Goal: Transaction & Acquisition: Purchase product/service

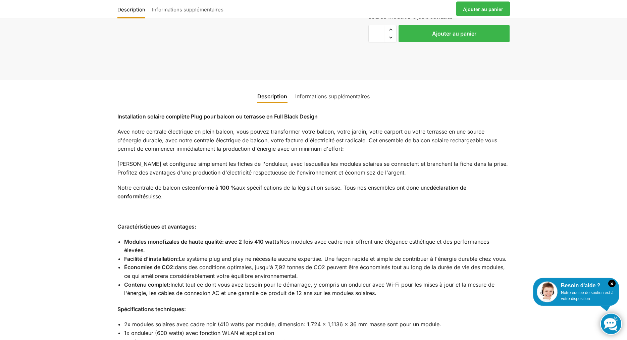
scroll to position [386, 0]
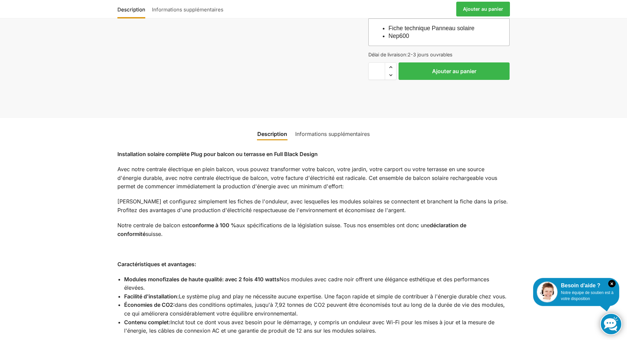
click at [351, 126] on link "Informations supplémentaires" at bounding box center [332, 134] width 83 height 16
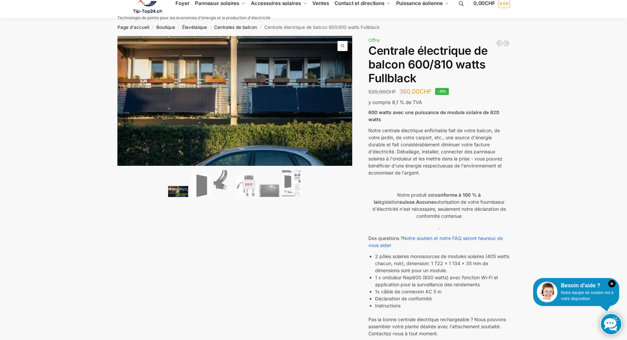
scroll to position [0, 0]
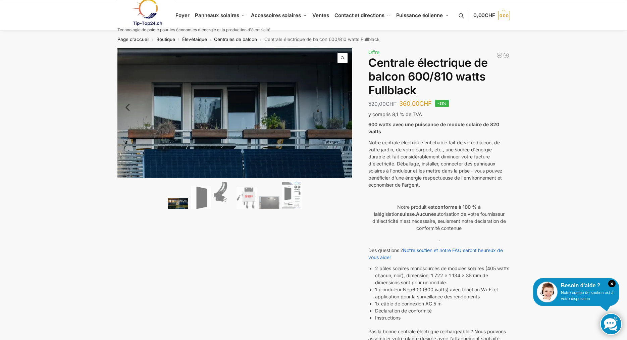
click at [342, 58] on span at bounding box center [343, 58] width 10 height 10
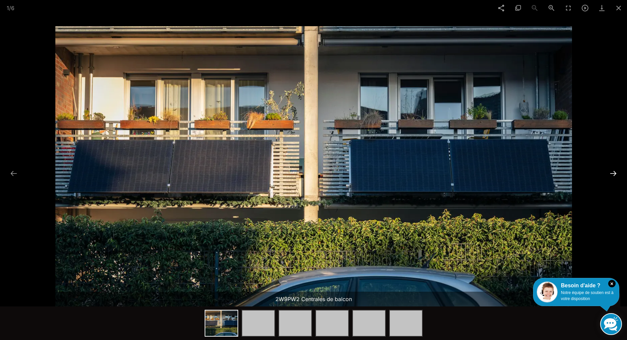
click at [613, 174] on button at bounding box center [613, 173] width 14 height 13
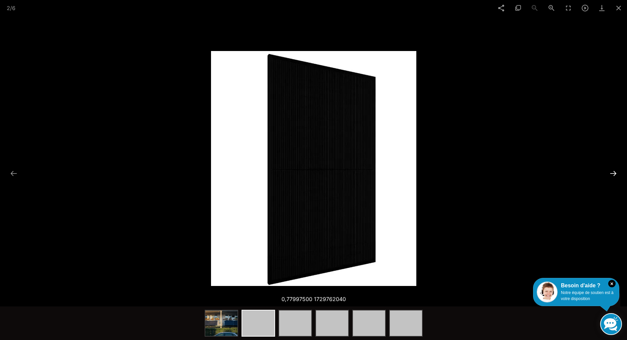
click at [613, 174] on button at bounding box center [613, 173] width 14 height 13
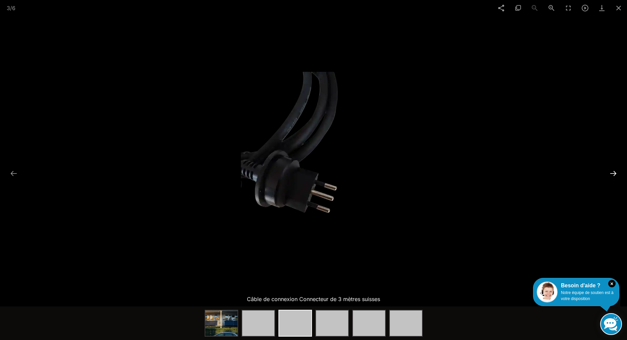
click at [613, 174] on button at bounding box center [613, 173] width 14 height 13
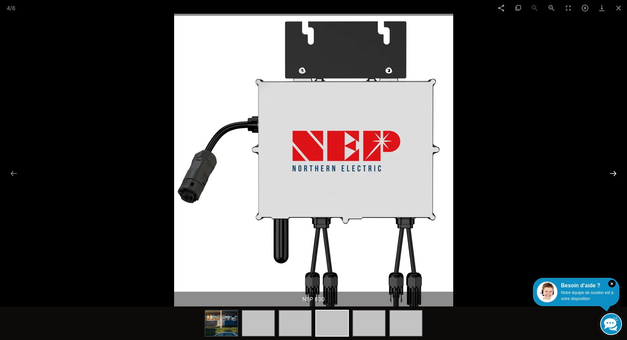
click at [613, 174] on button at bounding box center [613, 173] width 14 height 13
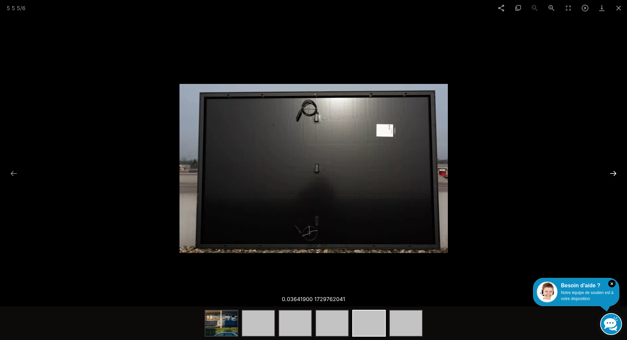
click at [613, 174] on button at bounding box center [613, 173] width 14 height 13
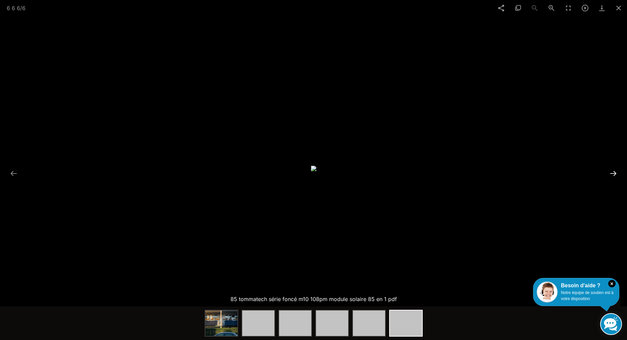
click at [613, 174] on button at bounding box center [613, 173] width 14 height 13
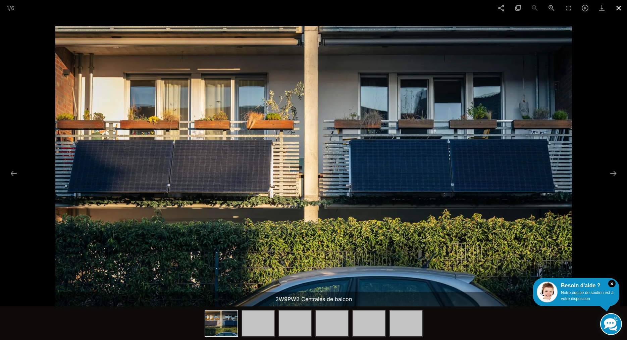
click at [617, 7] on span at bounding box center [618, 8] width 17 height 16
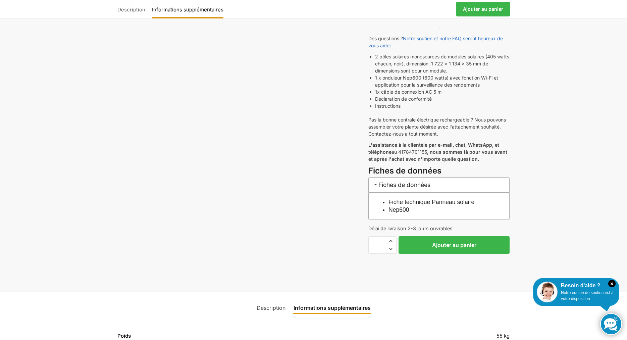
scroll to position [240, 0]
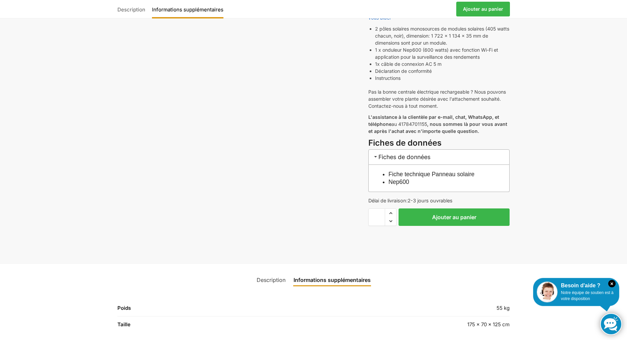
click at [266, 273] on link "Description" at bounding box center [271, 280] width 37 height 16
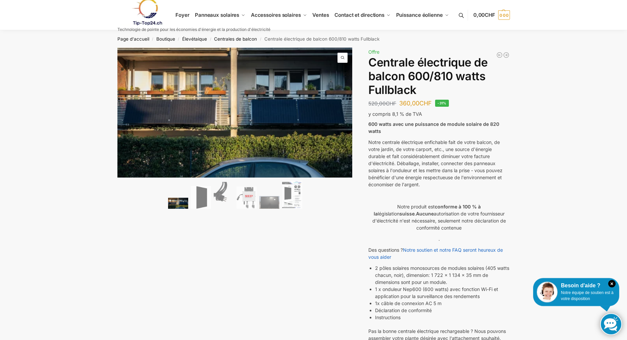
scroll to position [0, 0]
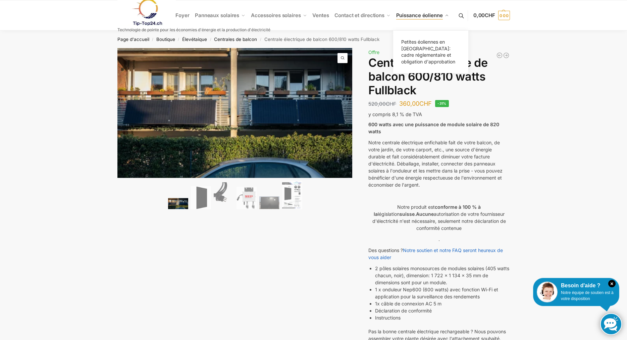
click at [425, 15] on span "Puissance éolienne" at bounding box center [419, 15] width 47 height 6
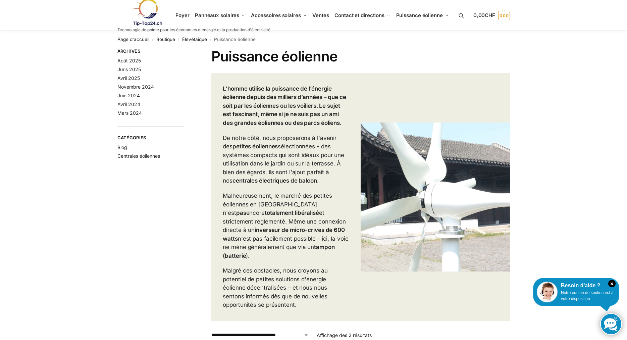
click at [219, 14] on link at bounding box center [193, 12] width 153 height 27
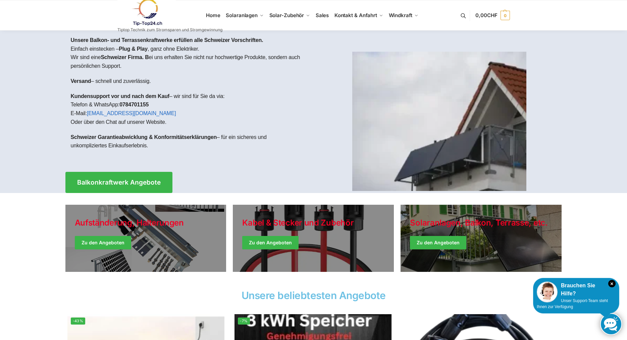
click at [215, 13] on link at bounding box center [169, 12] width 105 height 27
click at [444, 166] on img at bounding box center [439, 121] width 174 height 139
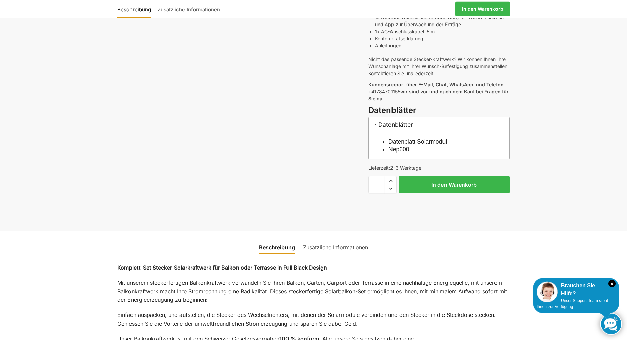
scroll to position [274, 0]
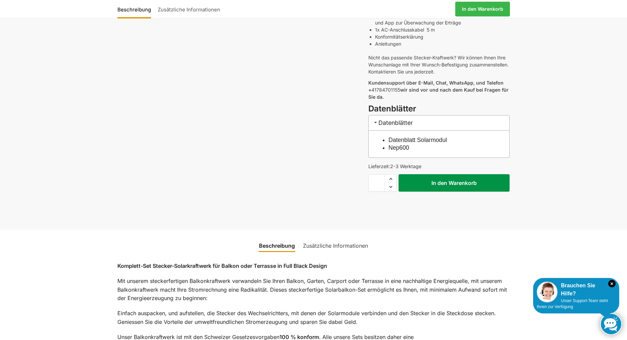
click at [459, 178] on button "In den Warenkorb" at bounding box center [454, 182] width 111 height 17
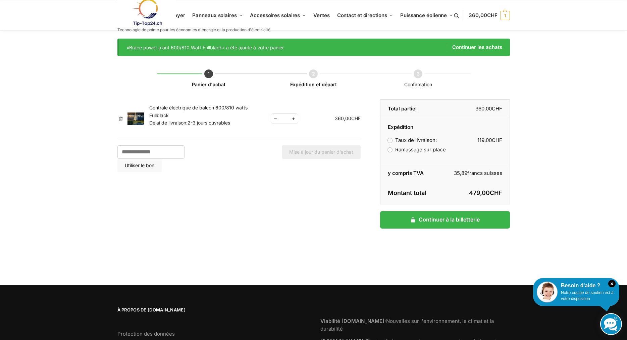
click at [389, 148] on label "Ramassage sur place" at bounding box center [417, 149] width 58 height 6
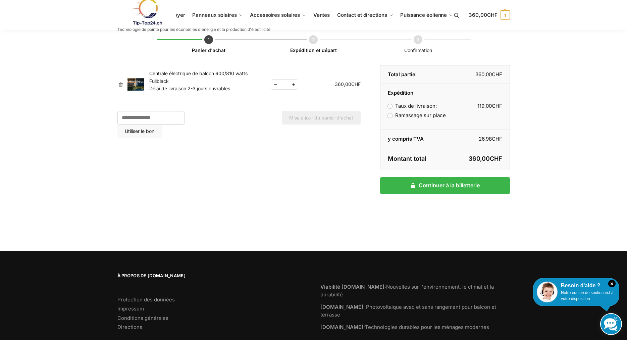
scroll to position [49, 0]
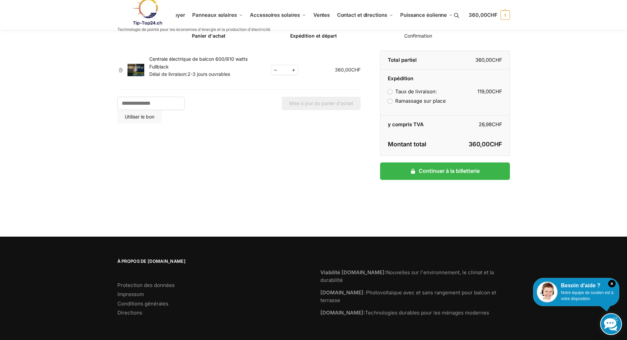
click at [150, 14] on img at bounding box center [146, 11] width 59 height 27
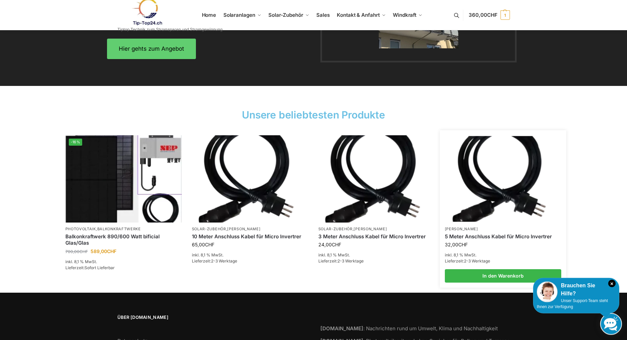
scroll to position [986, 0]
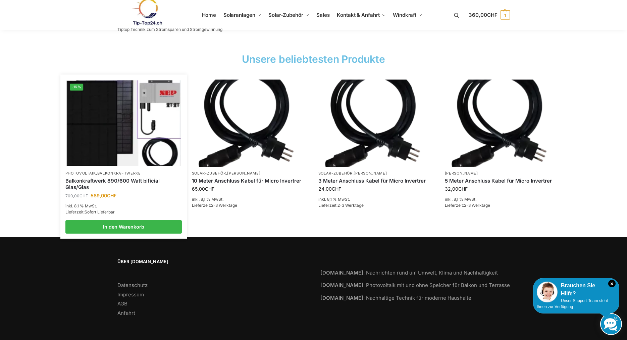
click at [116, 164] on img at bounding box center [123, 123] width 114 height 86
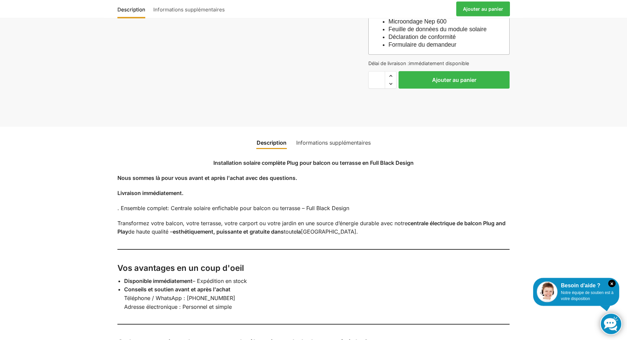
scroll to position [787, 0]
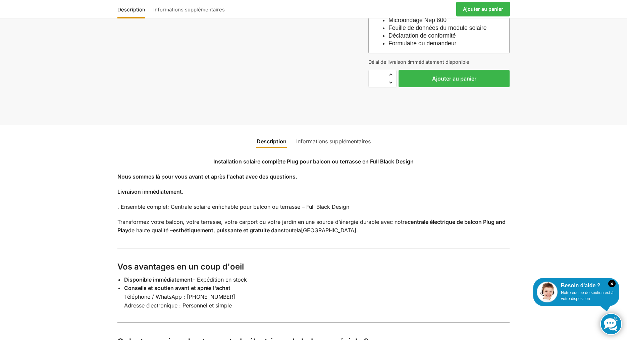
click at [349, 149] on link "Informations supplémentaires" at bounding box center [333, 141] width 83 height 16
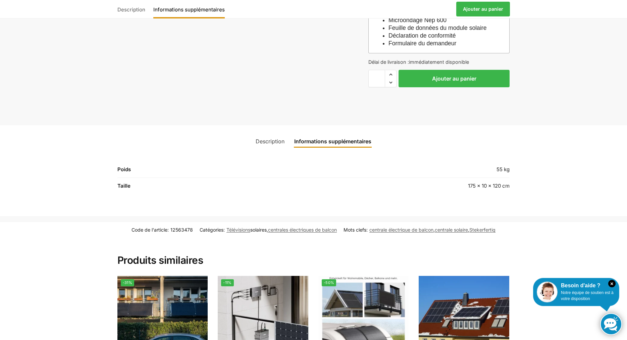
click at [272, 149] on link "Description" at bounding box center [270, 141] width 37 height 16
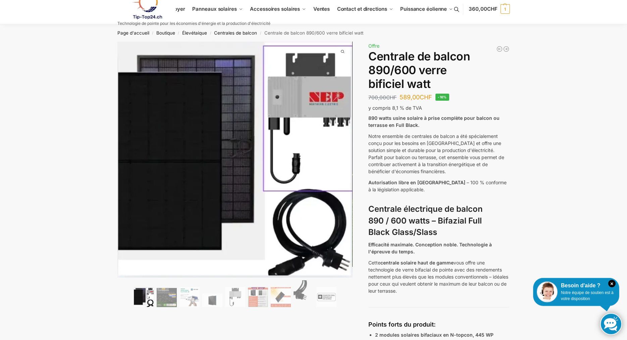
scroll to position [0, 0]
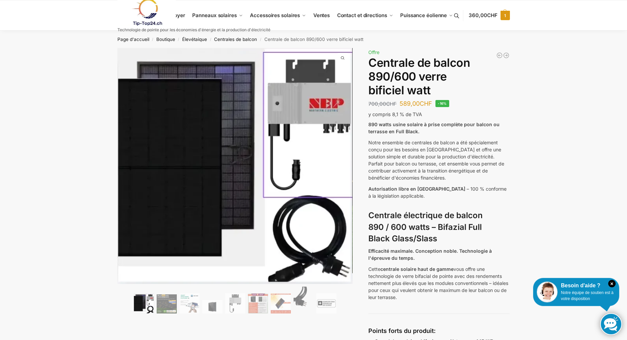
click at [500, 14] on link "360,00 CHF 1" at bounding box center [489, 15] width 41 height 20
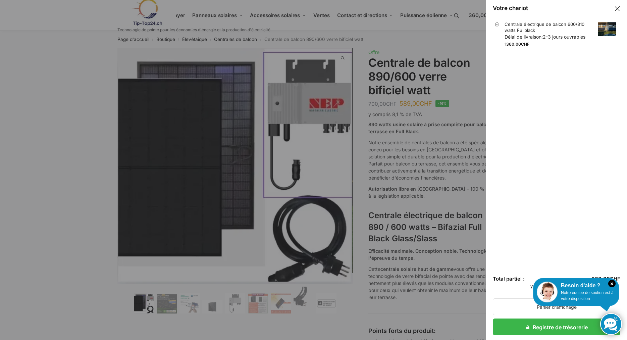
click at [620, 6] on button "Tiroir à tiroir" at bounding box center [617, 8] width 9 height 9
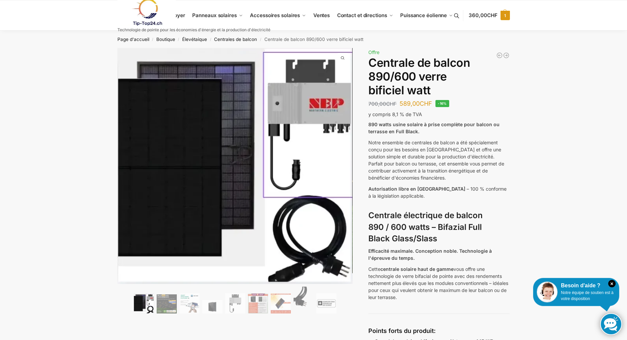
click at [492, 14] on span "CHF" at bounding box center [492, 15] width 10 height 6
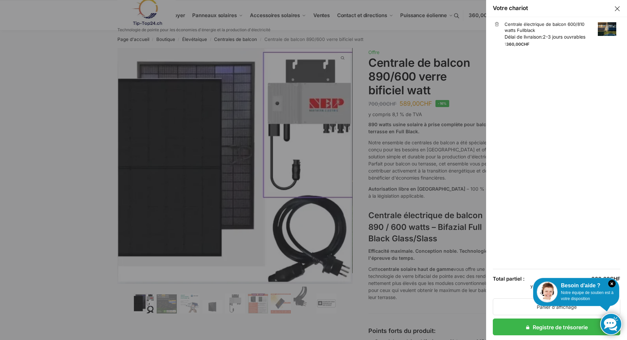
click at [562, 32] on link "Centrale électrique de balcon 600/810 watts Fullblack Délai de livraison: 2-3 j…" at bounding box center [561, 30] width 112 height 19
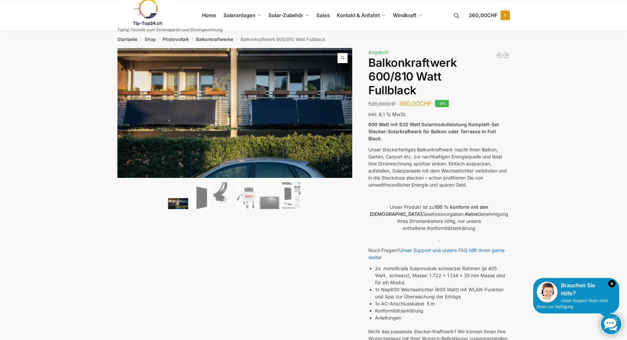
click at [507, 15] on span "1" at bounding box center [505, 15] width 9 height 9
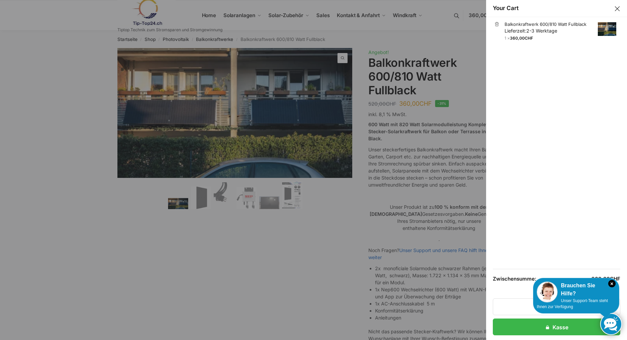
click at [495, 23] on link "×" at bounding box center [497, 24] width 5 height 5
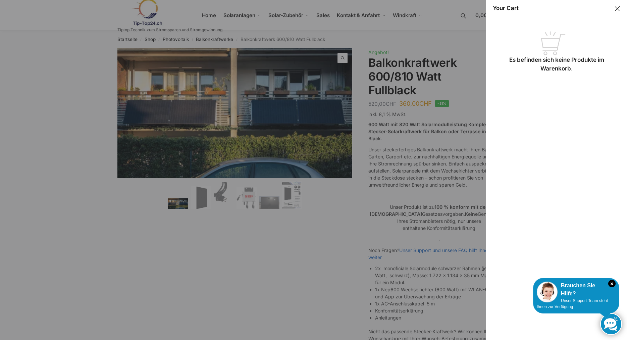
click at [616, 6] on button "Close drawer" at bounding box center [617, 8] width 9 height 9
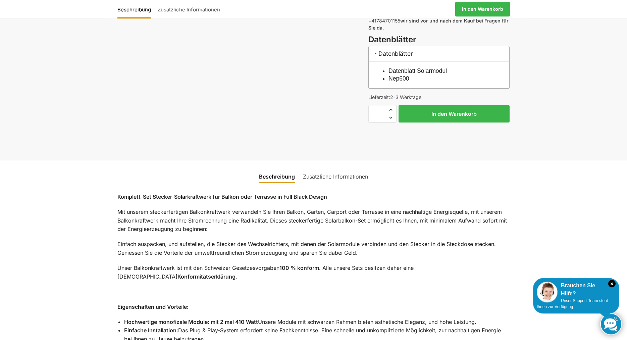
scroll to position [342, 0]
click at [344, 172] on link "Zusätzliche Informationen" at bounding box center [335, 177] width 73 height 16
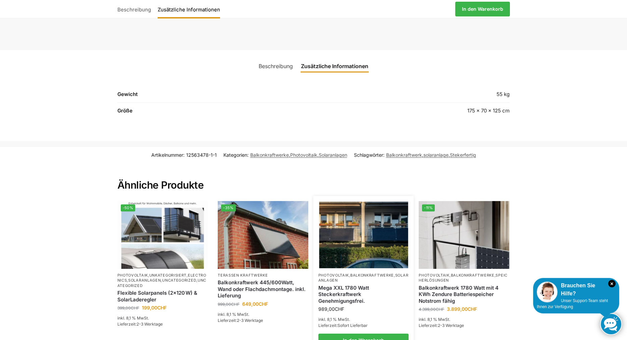
scroll to position [411, 0]
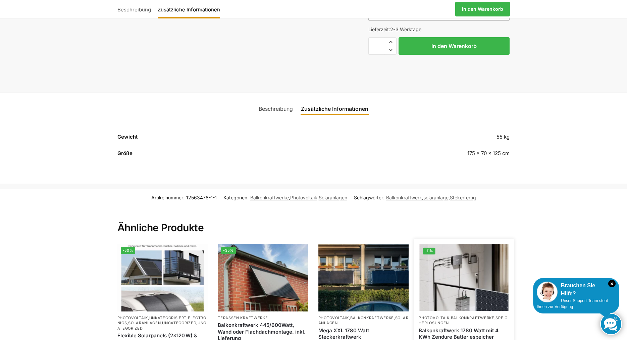
click at [469, 258] on img at bounding box center [464, 277] width 89 height 67
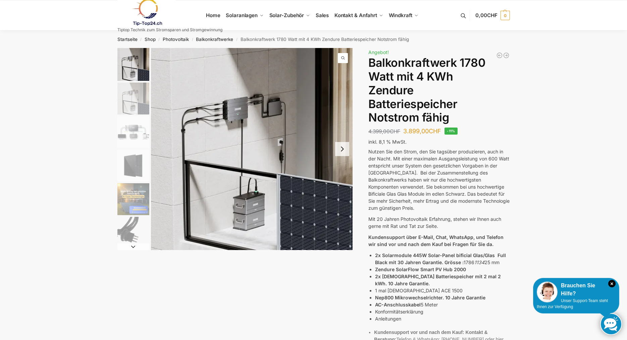
click at [217, 14] on link at bounding box center [169, 12] width 105 height 27
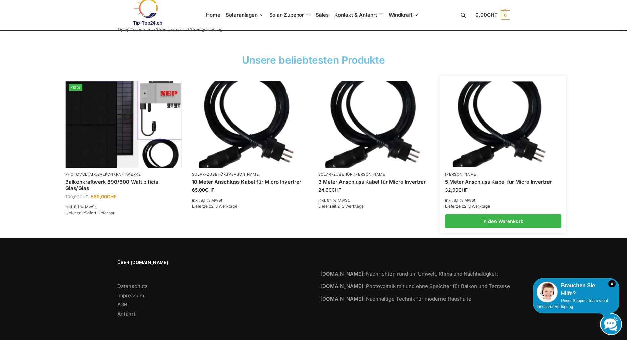
scroll to position [986, 0]
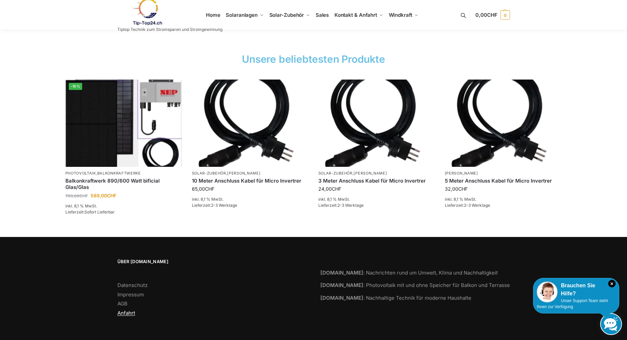
click at [129, 313] on link "Anfahrt" at bounding box center [126, 313] width 18 height 6
